Goal: Task Accomplishment & Management: Manage account settings

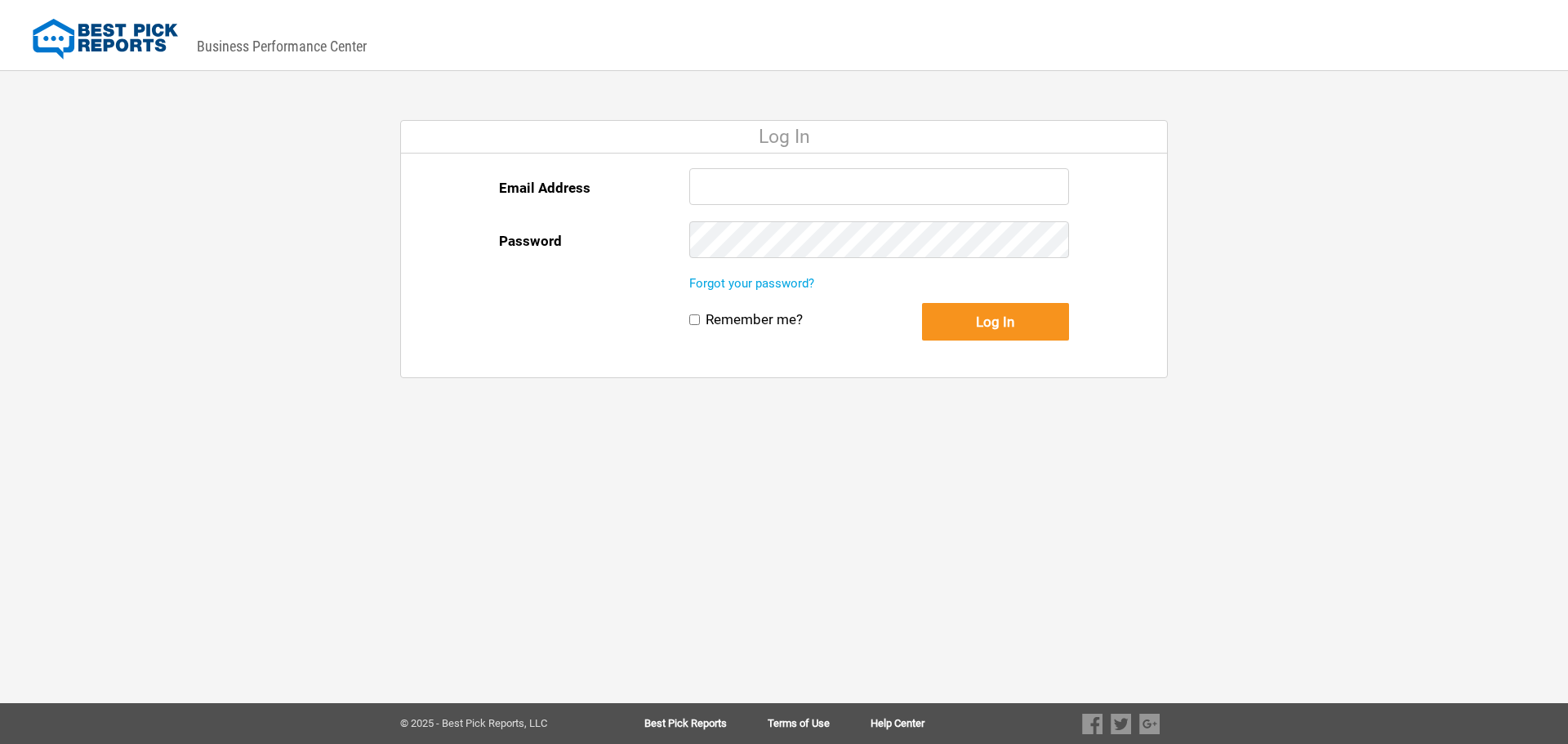
type input "[EMAIL_ADDRESS][DOMAIN_NAME]"
click at [958, 329] on button "Log In" at bounding box center [996, 322] width 147 height 38
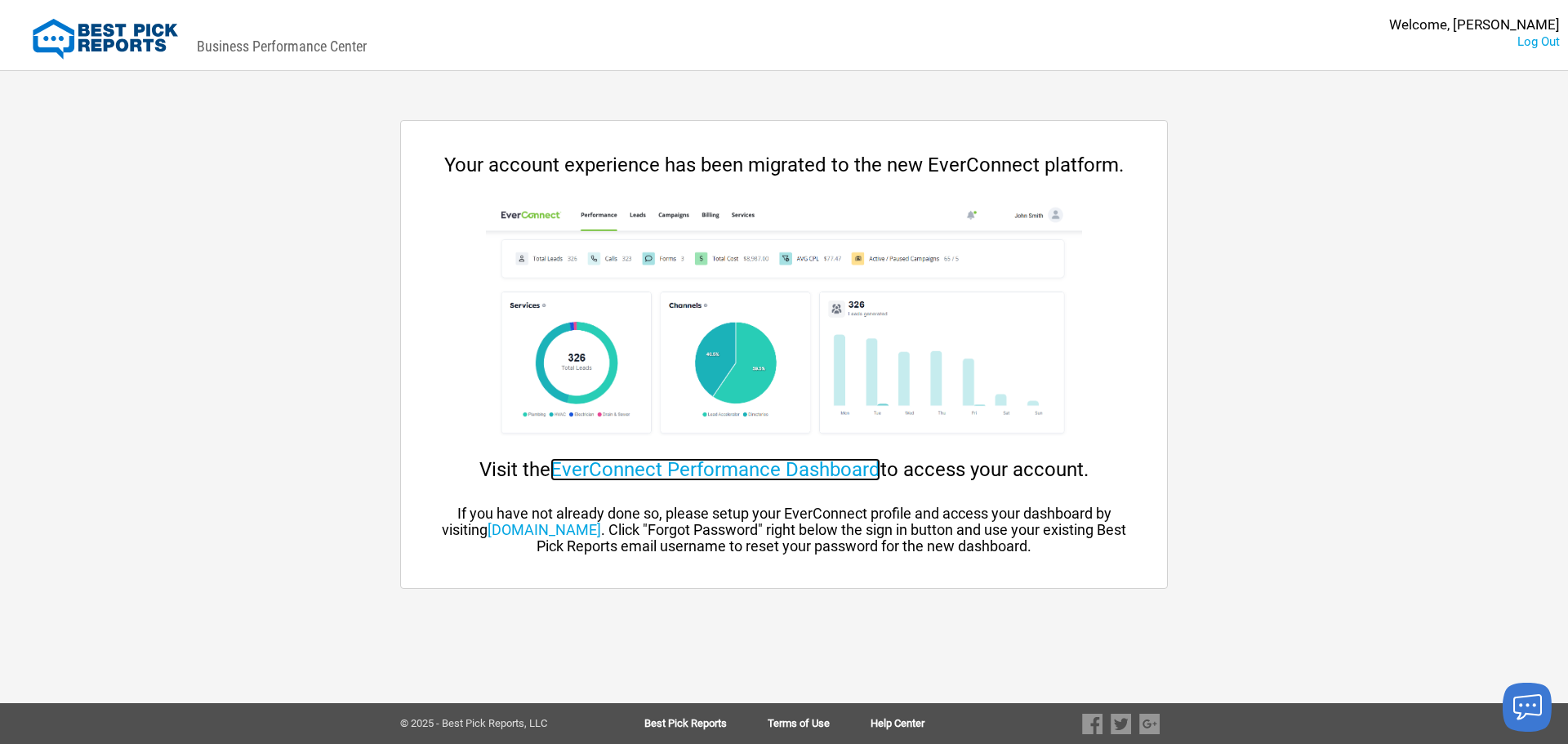
click at [787, 461] on link "EverConnect Performance Dashboard" at bounding box center [715, 469] width 330 height 22
